Goal: Information Seeking & Learning: Check status

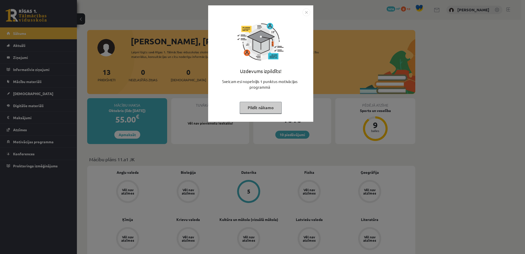
click at [309, 12] on img "Close" at bounding box center [306, 12] width 8 height 8
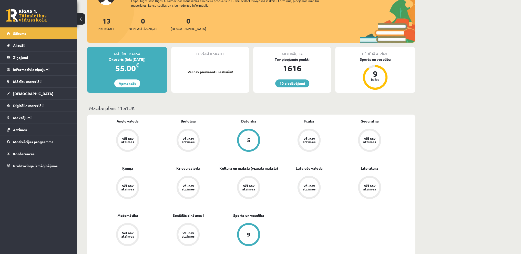
scroll to position [77, 0]
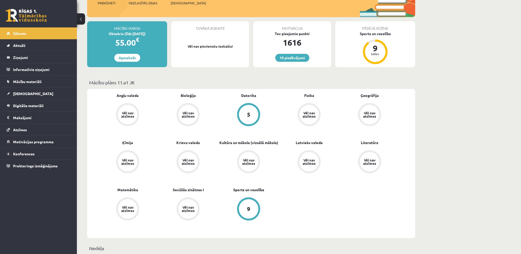
click at [259, 207] on div "9" at bounding box center [248, 208] width 23 height 23
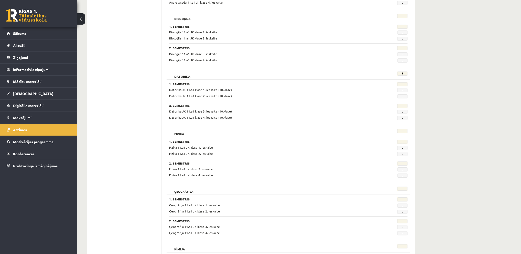
scroll to position [205, 0]
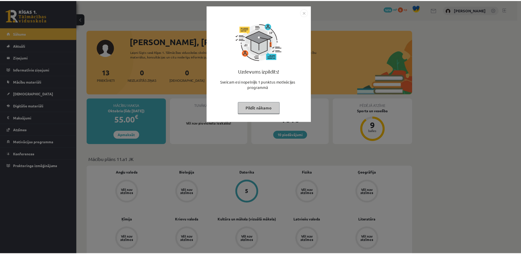
scroll to position [77, 0]
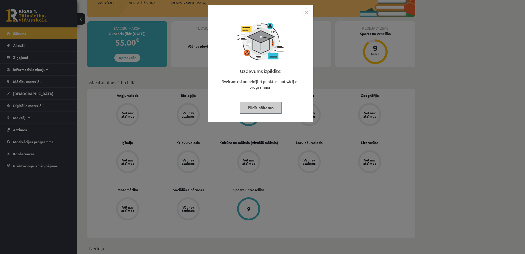
click at [305, 13] on img "Close" at bounding box center [306, 12] width 8 height 8
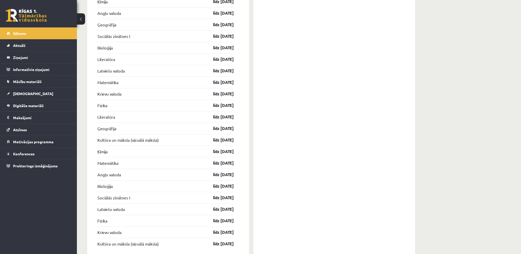
scroll to position [885, 0]
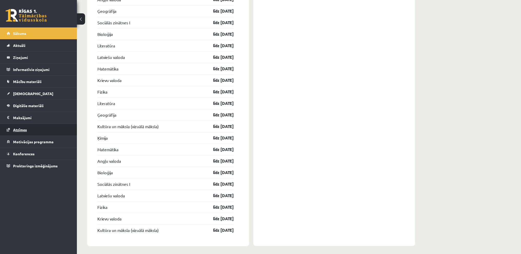
click at [25, 128] on span "Atzīmes" at bounding box center [20, 129] width 14 height 5
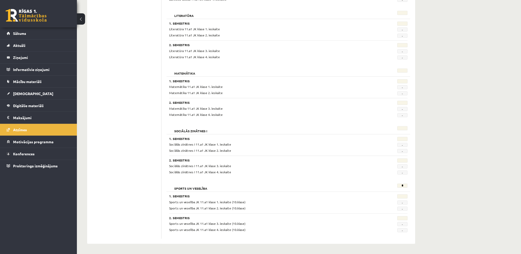
scroll to position [591, 0]
click at [44, 84] on link "Mācību materiāli" at bounding box center [39, 82] width 64 height 12
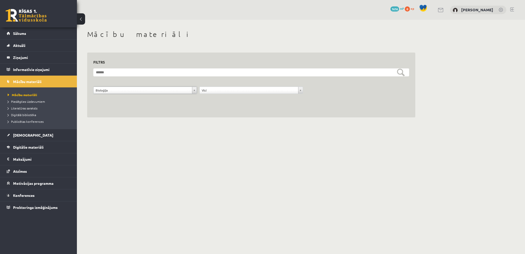
click at [511, 9] on link at bounding box center [512, 9] width 4 height 4
